Goal: Navigation & Orientation: Find specific page/section

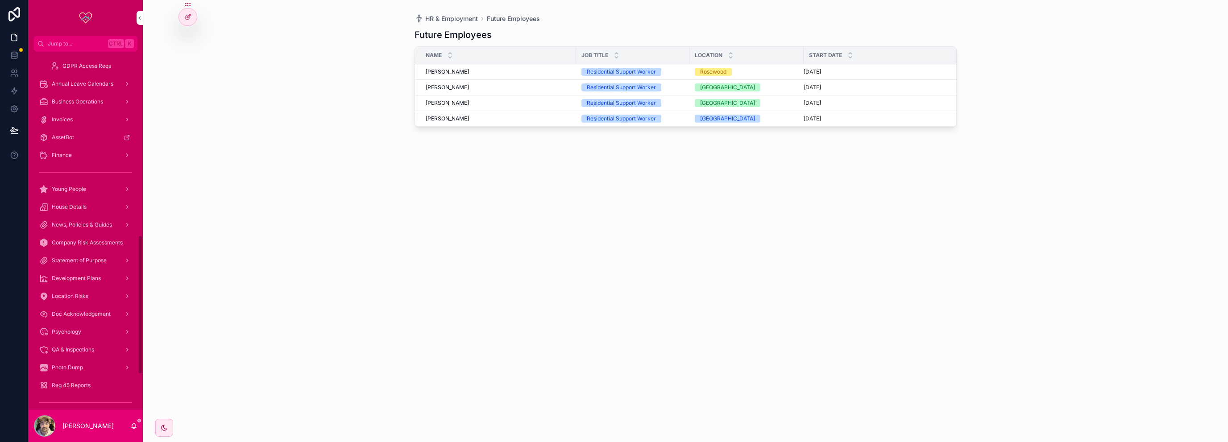
scroll to position [562, 0]
drag, startPoint x: 87, startPoint y: 303, endPoint x: 182, endPoint y: 298, distance: 94.7
click at [87, 303] on span "IT Support & Features" at bounding box center [79, 301] width 55 height 7
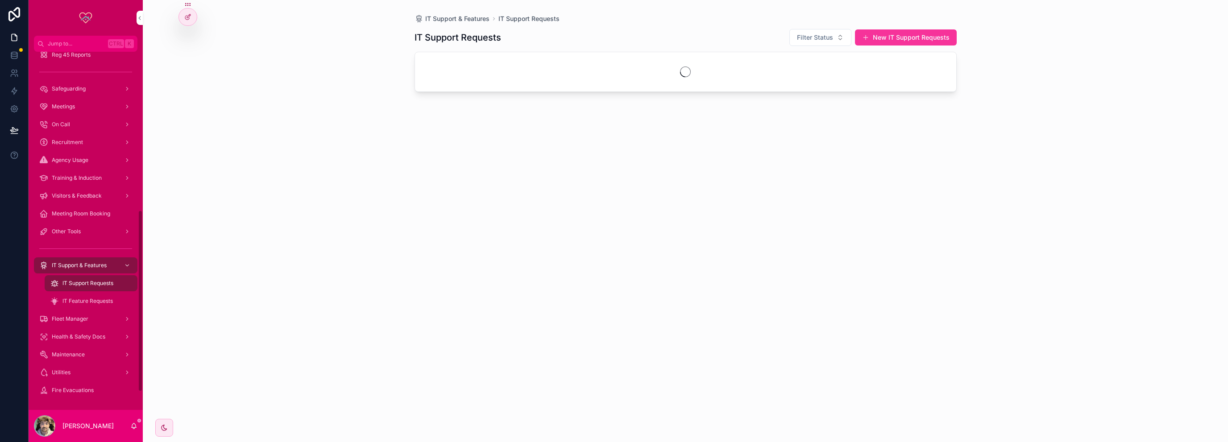
click at [114, 290] on div "IT Support Requests" at bounding box center [91, 283] width 82 height 14
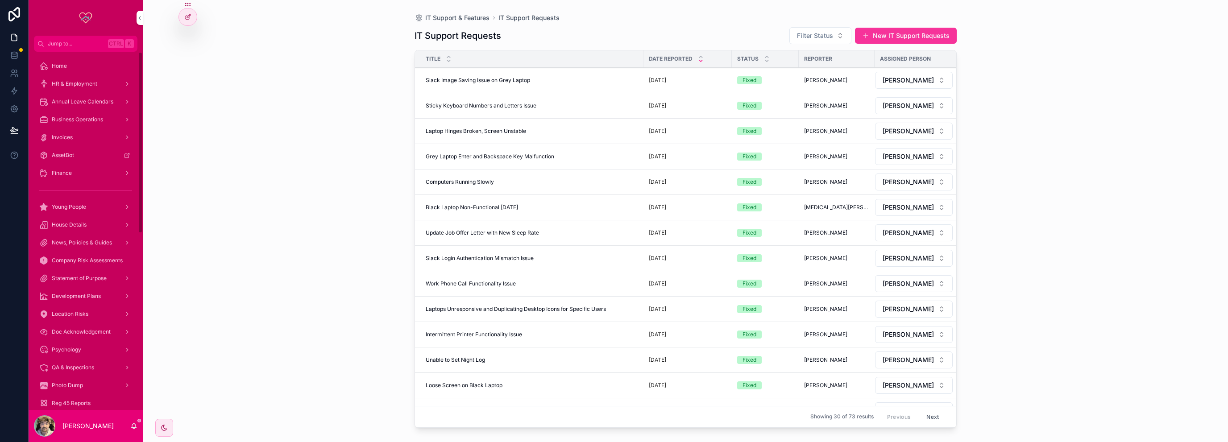
click at [72, 70] on div "Home" at bounding box center [85, 66] width 93 height 14
